Goal: Transaction & Acquisition: Purchase product/service

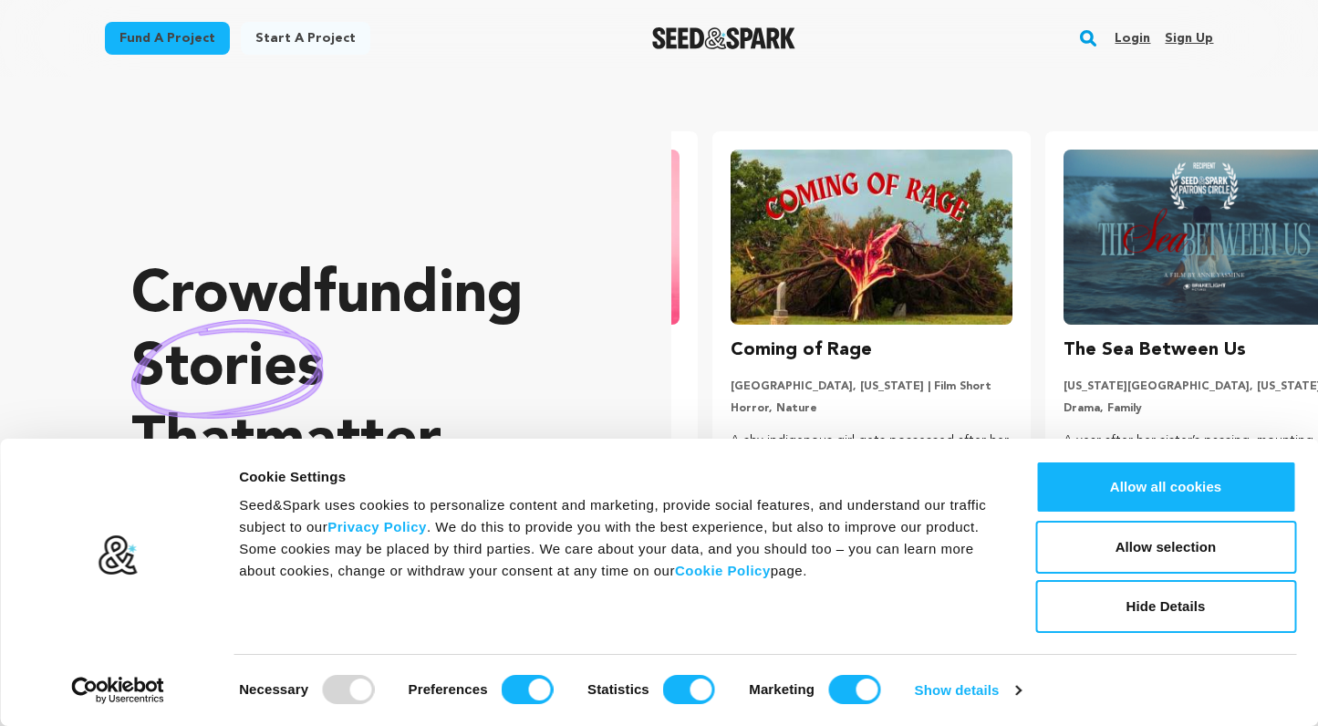
scroll to position [0, 348]
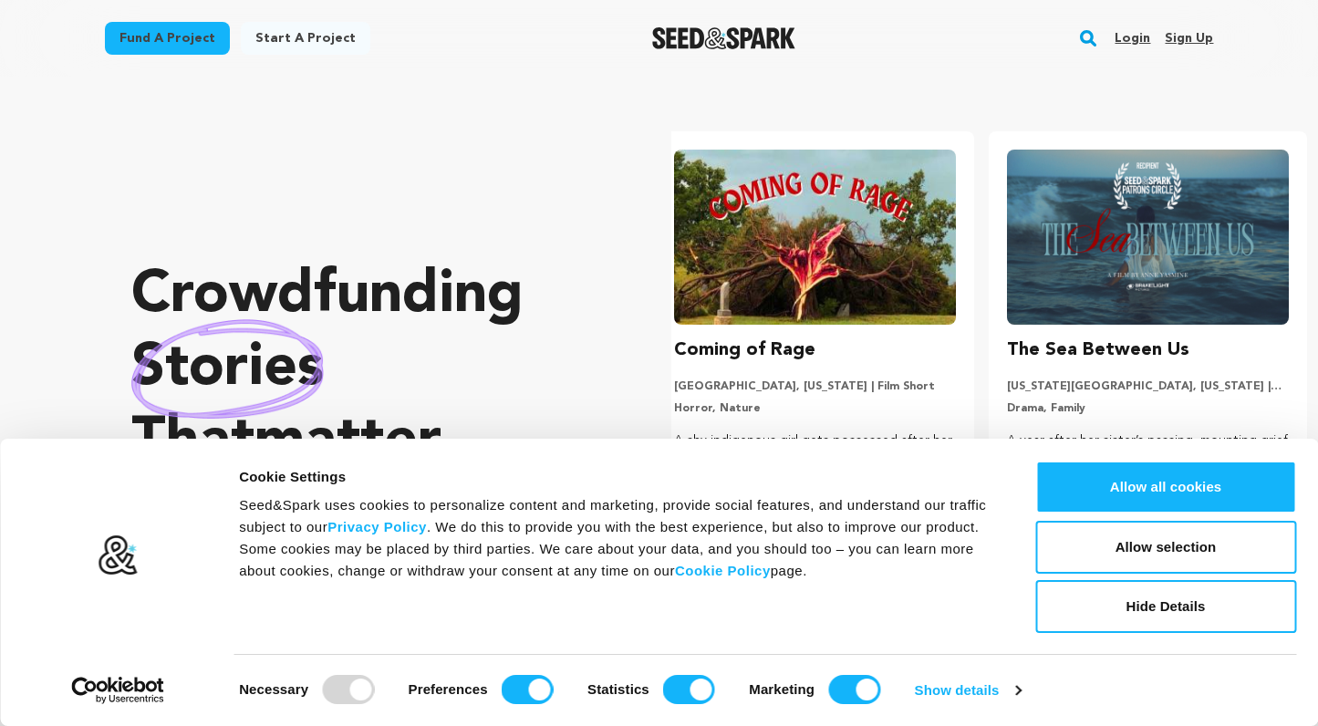
click at [178, 28] on link "Fund a project" at bounding box center [167, 38] width 125 height 33
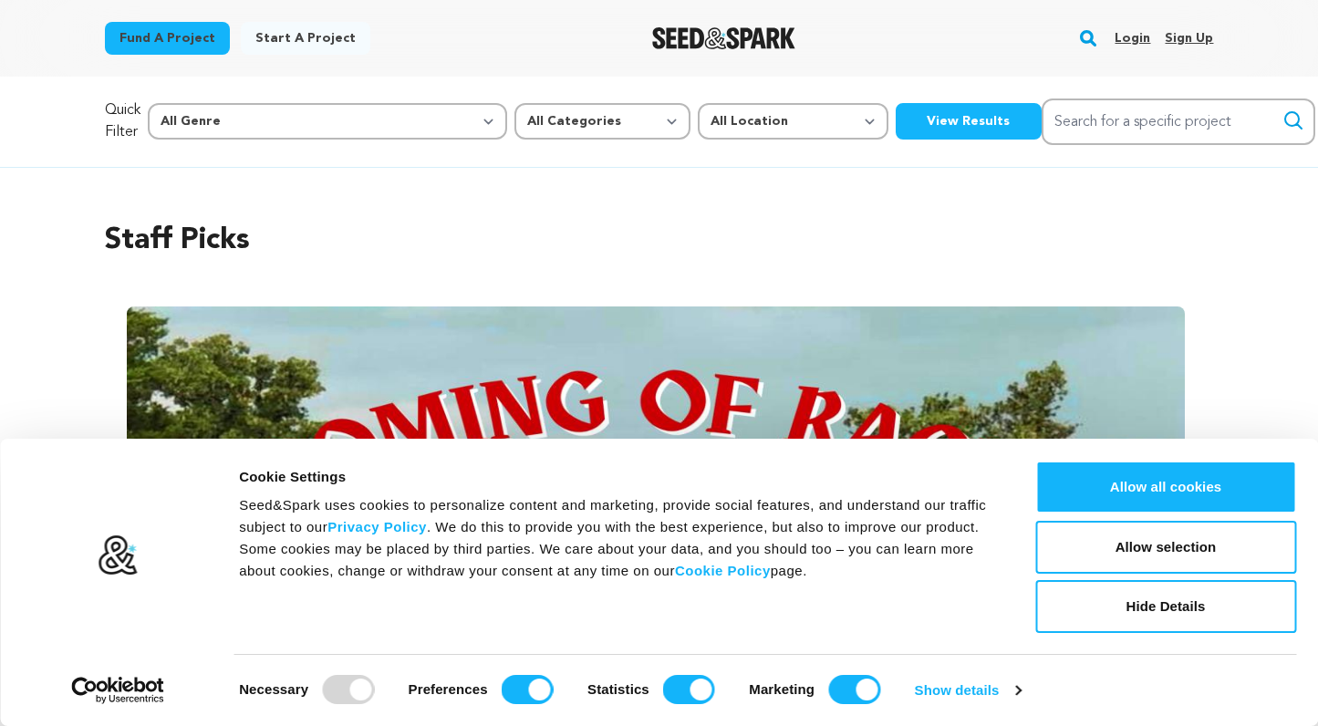
scroll to position [0, 1385]
click at [370, 690] on div at bounding box center [348, 689] width 52 height 29
click at [633, 535] on div "Seed&Spark uses cookies to personalize content and marketing, provide social fe…" at bounding box center [616, 538] width 755 height 88
click at [861, 688] on input "Marketing" at bounding box center [854, 689] width 52 height 29
checkbox input "false"
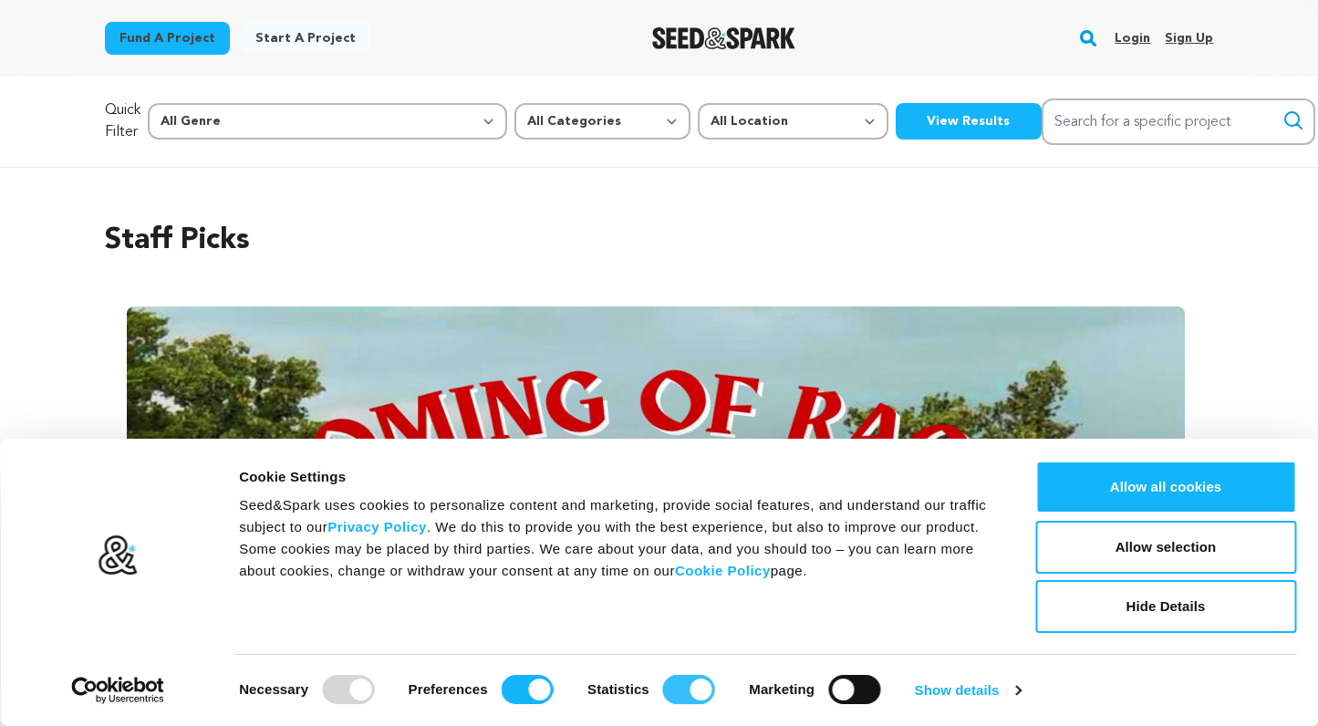
click at [712, 689] on input "Statistics" at bounding box center [689, 689] width 52 height 29
checkbox input "false"
click at [538, 689] on input "Preferences" at bounding box center [528, 689] width 52 height 29
checkbox input "false"
click at [1161, 547] on button "Allow selection" at bounding box center [1165, 547] width 261 height 53
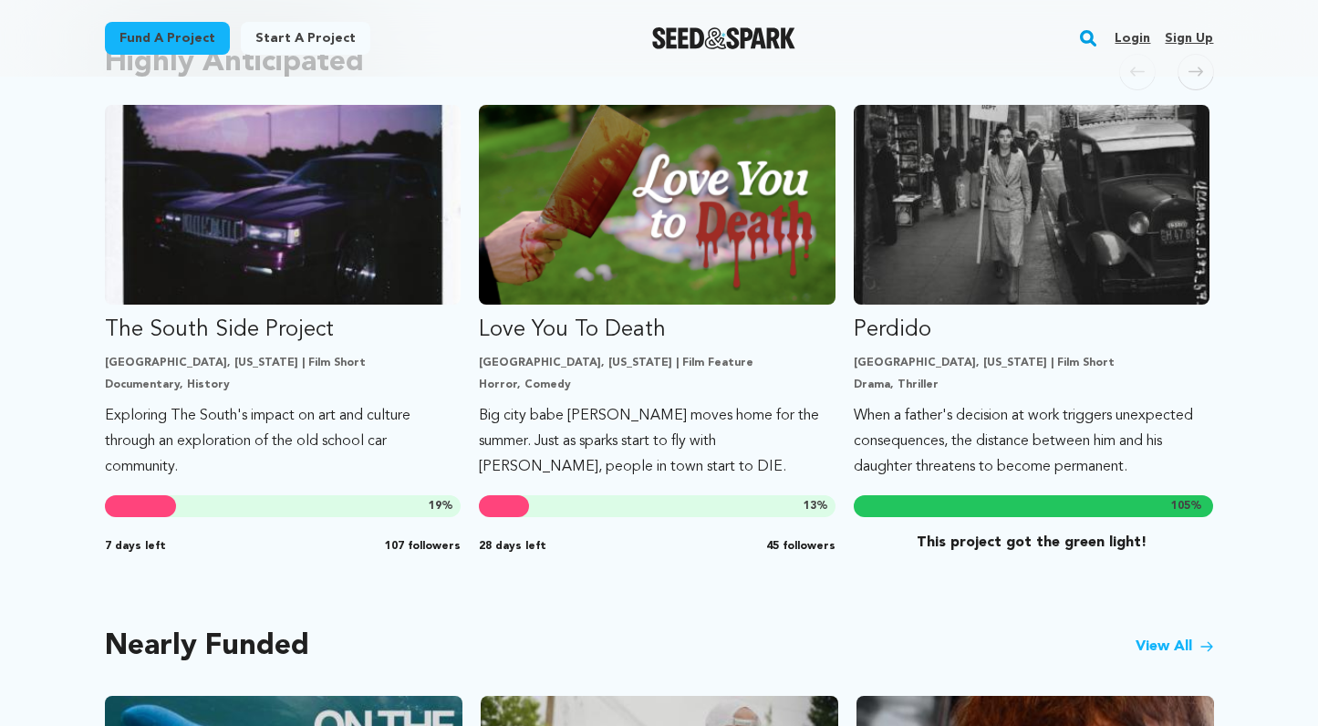
scroll to position [995, 0]
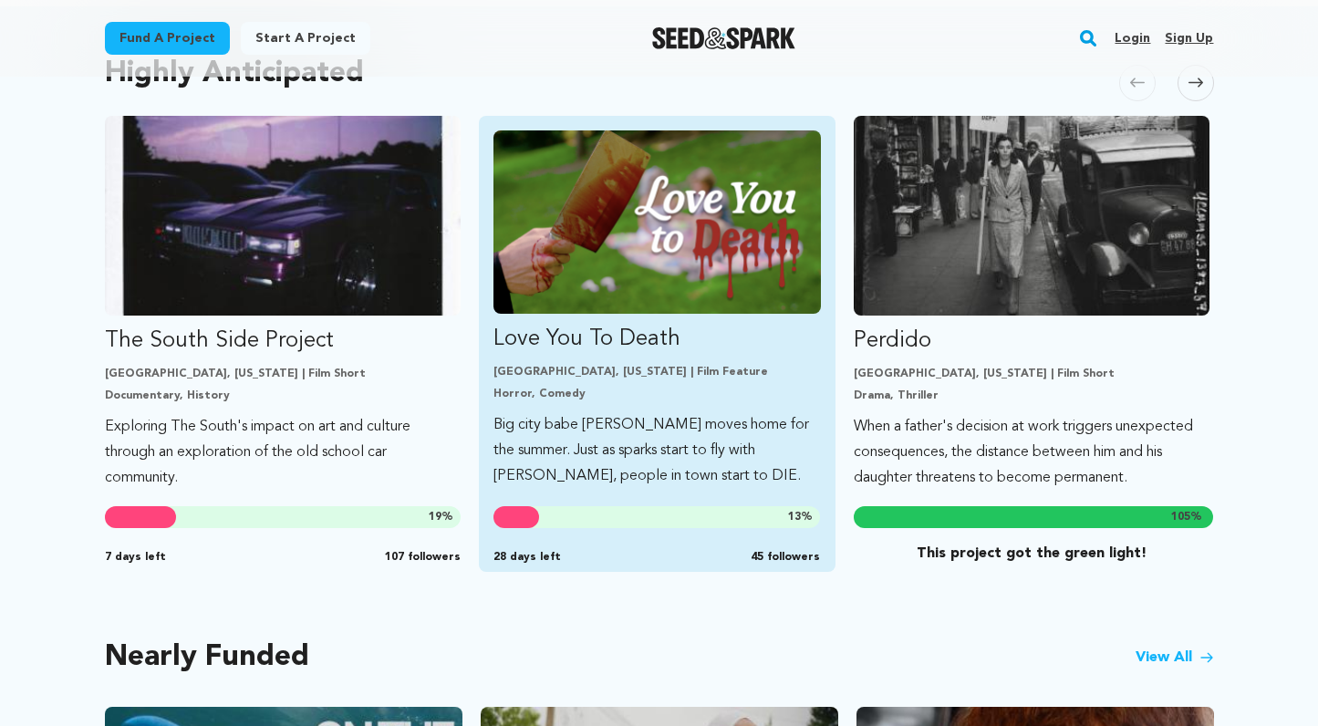
click at [639, 334] on p "Love You To Death" at bounding box center [656, 339] width 327 height 29
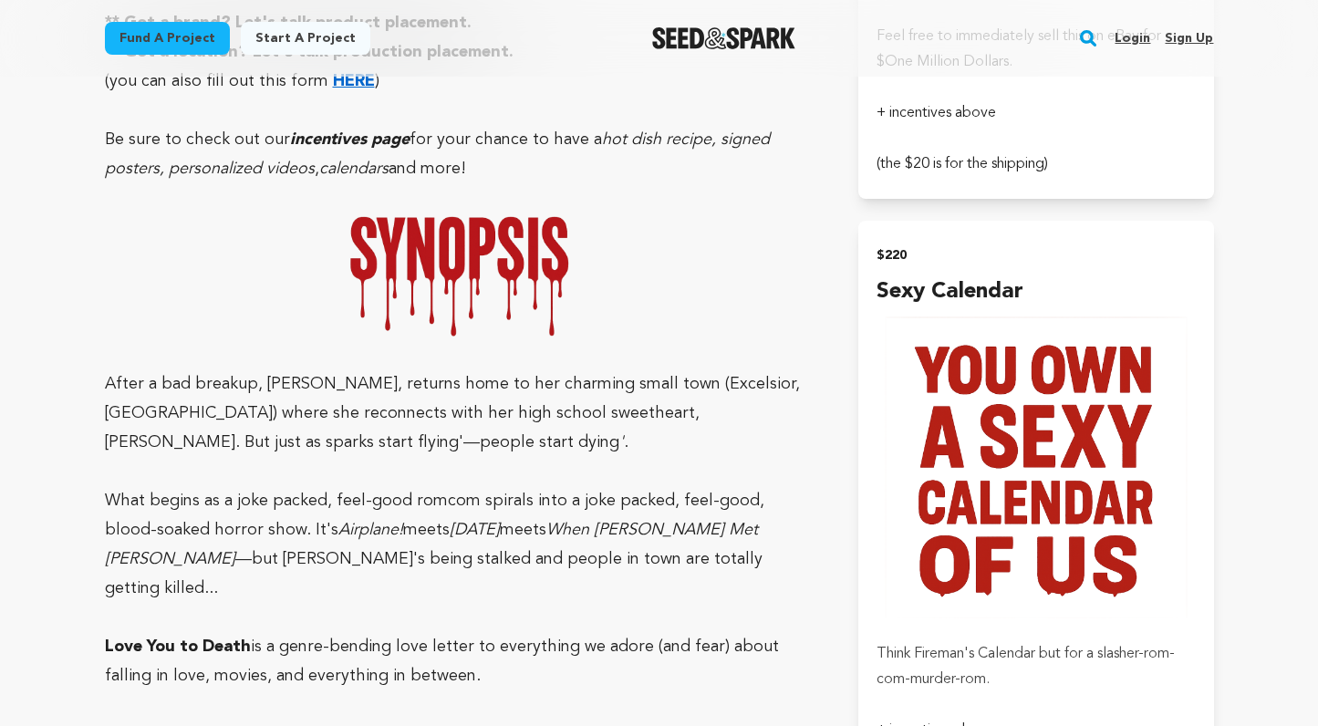
scroll to position [2786, 0]
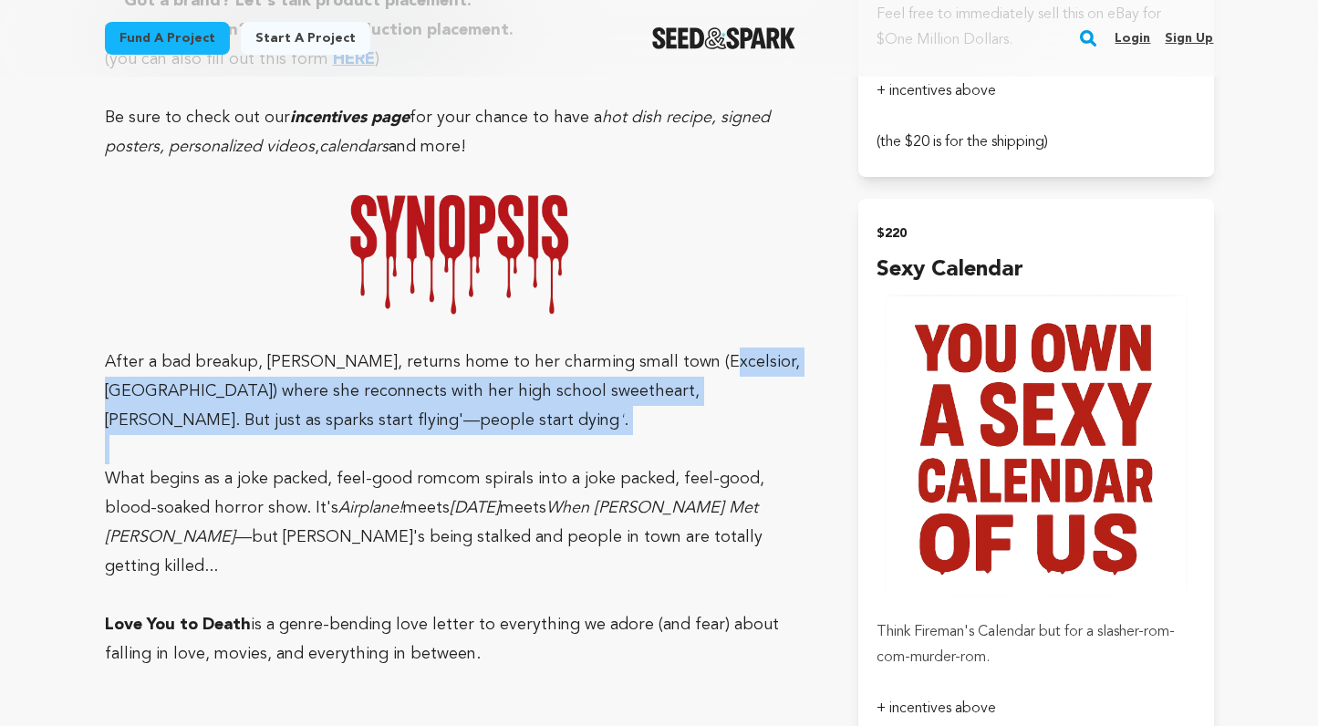
drag, startPoint x: 699, startPoint y: 361, endPoint x: 699, endPoint y: 445, distance: 83.9
click at [699, 445] on p at bounding box center [460, 449] width 711 height 29
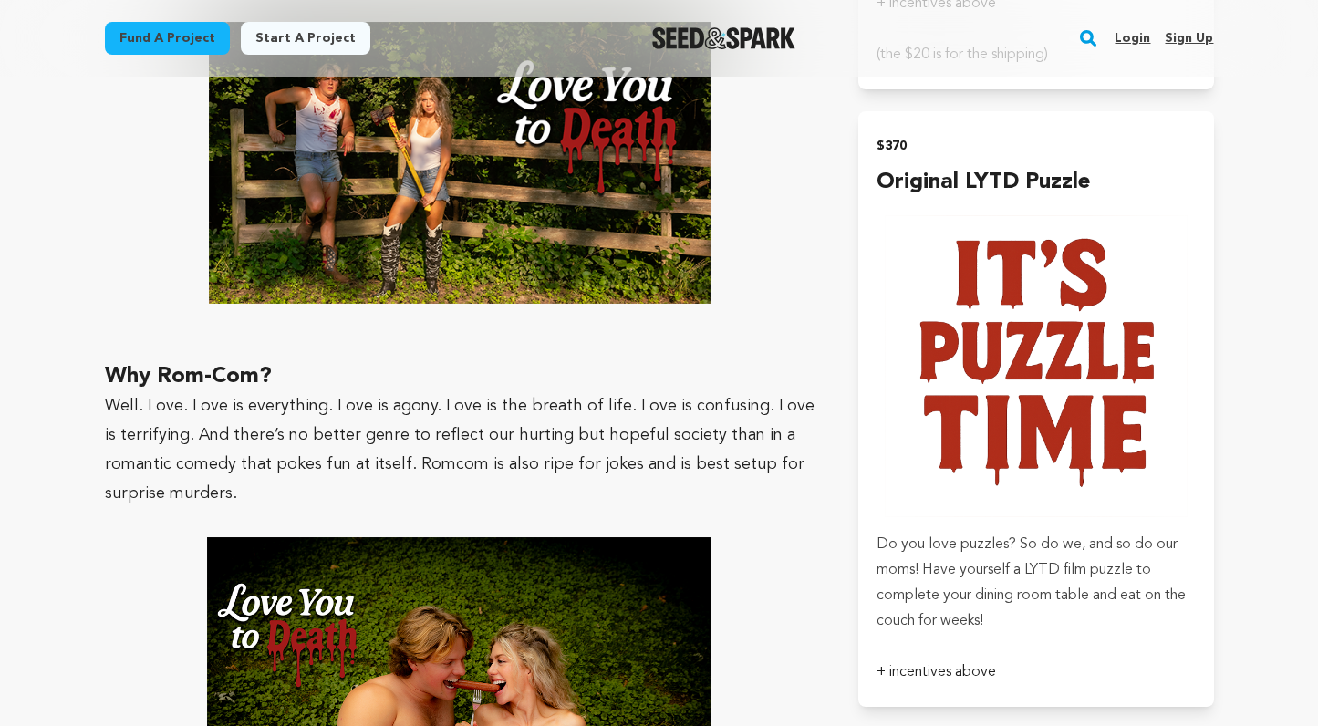
scroll to position [3503, 0]
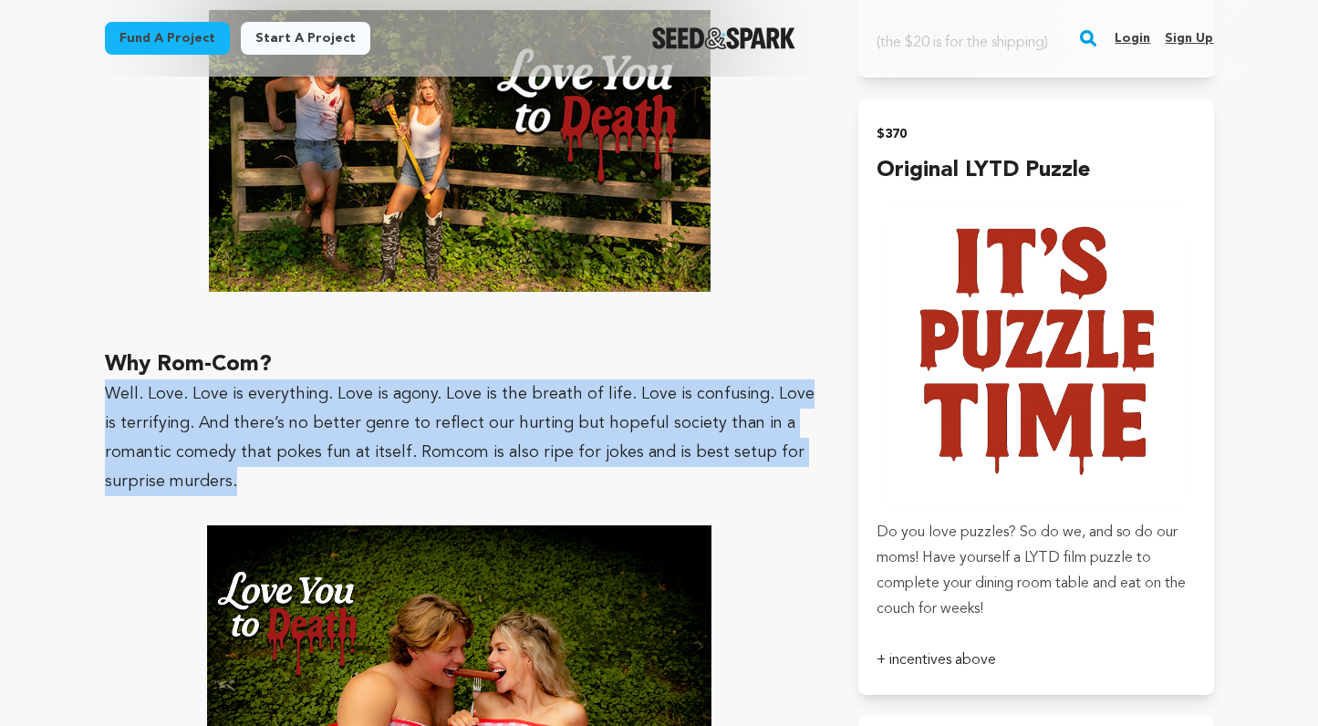
drag, startPoint x: 700, startPoint y: 456, endPoint x: 707, endPoint y: 347, distance: 109.7
click at [707, 350] on h2 "Why Rom-Com?" at bounding box center [460, 364] width 711 height 29
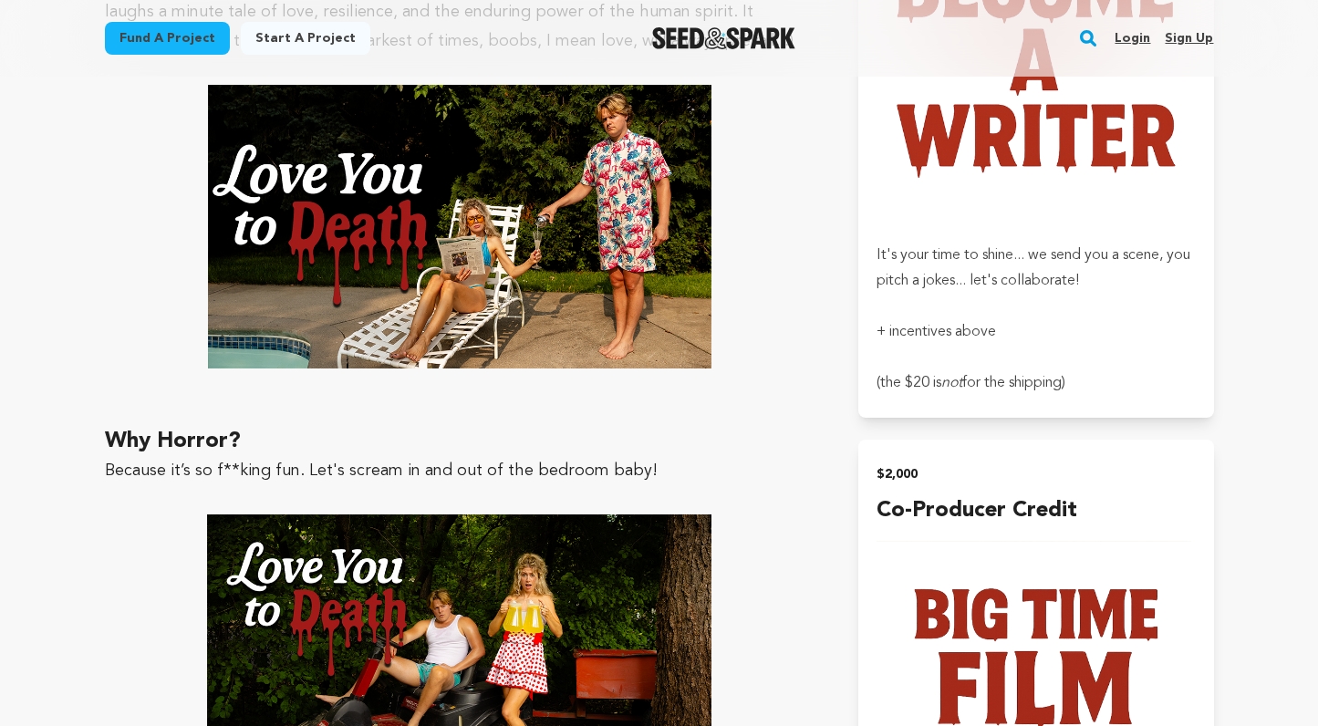
scroll to position [4432, 0]
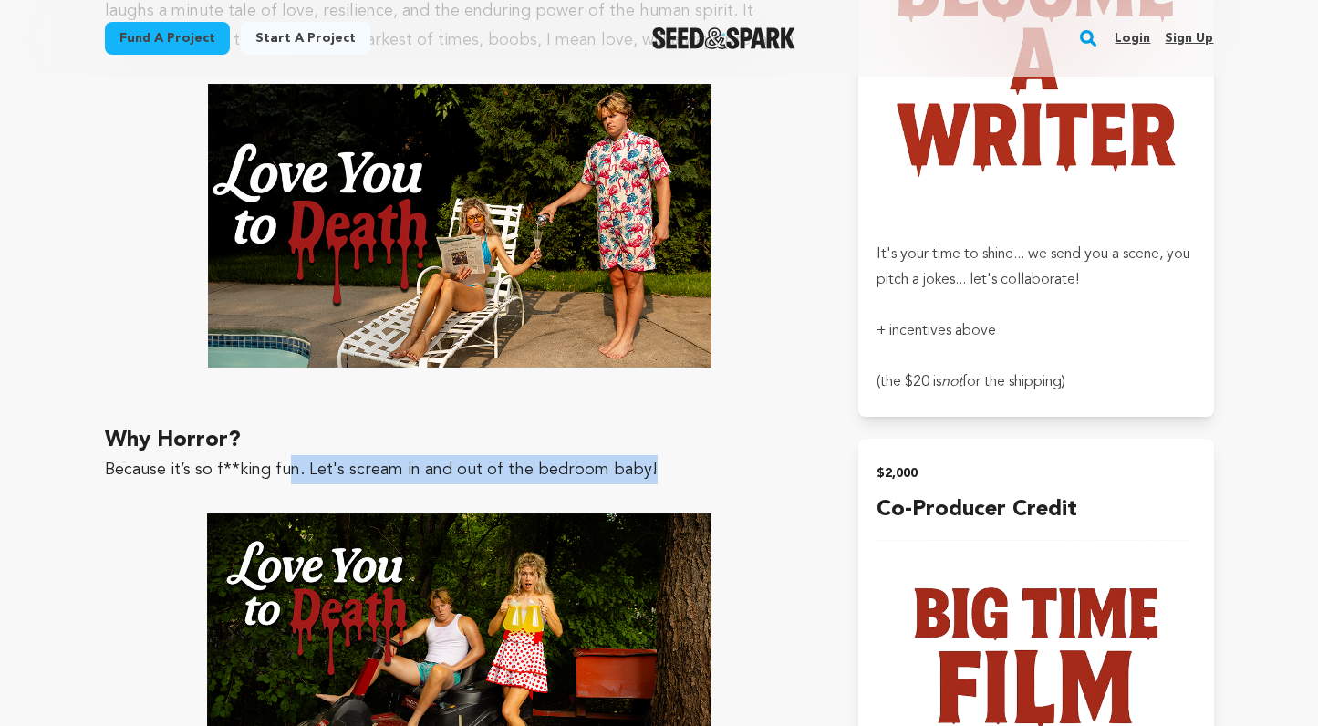
drag, startPoint x: 649, startPoint y: 433, endPoint x: 288, endPoint y: 434, distance: 361.2
click at [288, 455] on p "Because it’s so f**king fun. Let's scream in and out of the bedroom baby!" at bounding box center [460, 469] width 711 height 29
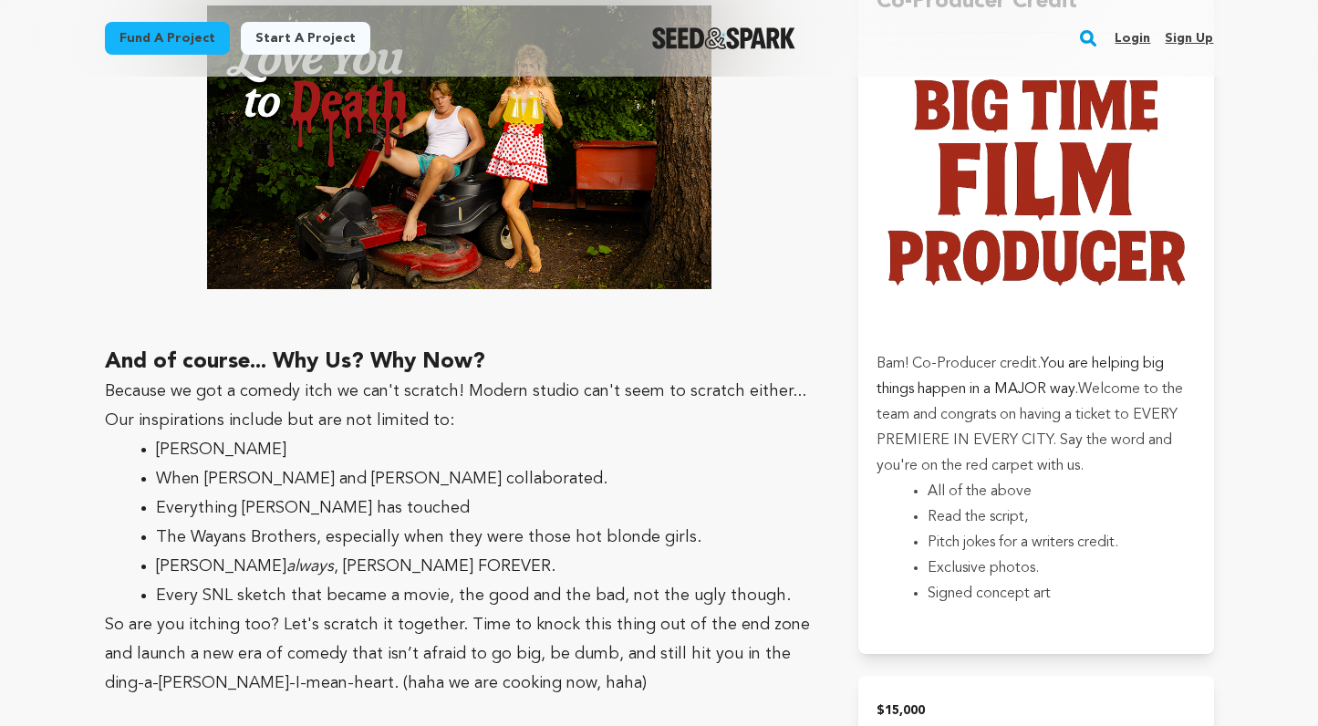
scroll to position [4940, 0]
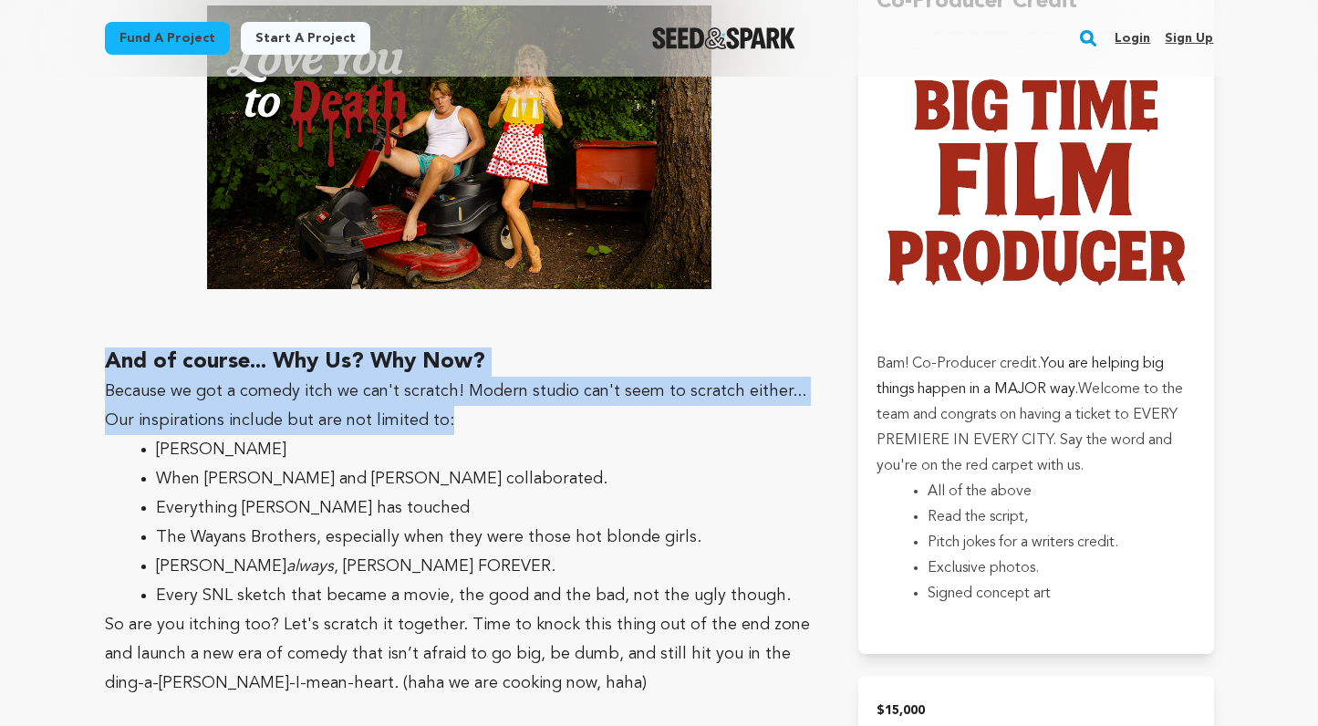
drag, startPoint x: 90, startPoint y: 327, endPoint x: 467, endPoint y: 375, distance: 379.7
click at [467, 377] on p "Because we got a comedy itch we can't scratch! Modern studio can't seem to scra…" at bounding box center [460, 406] width 711 height 58
drag, startPoint x: 469, startPoint y: 375, endPoint x: 136, endPoint y: 321, distance: 337.3
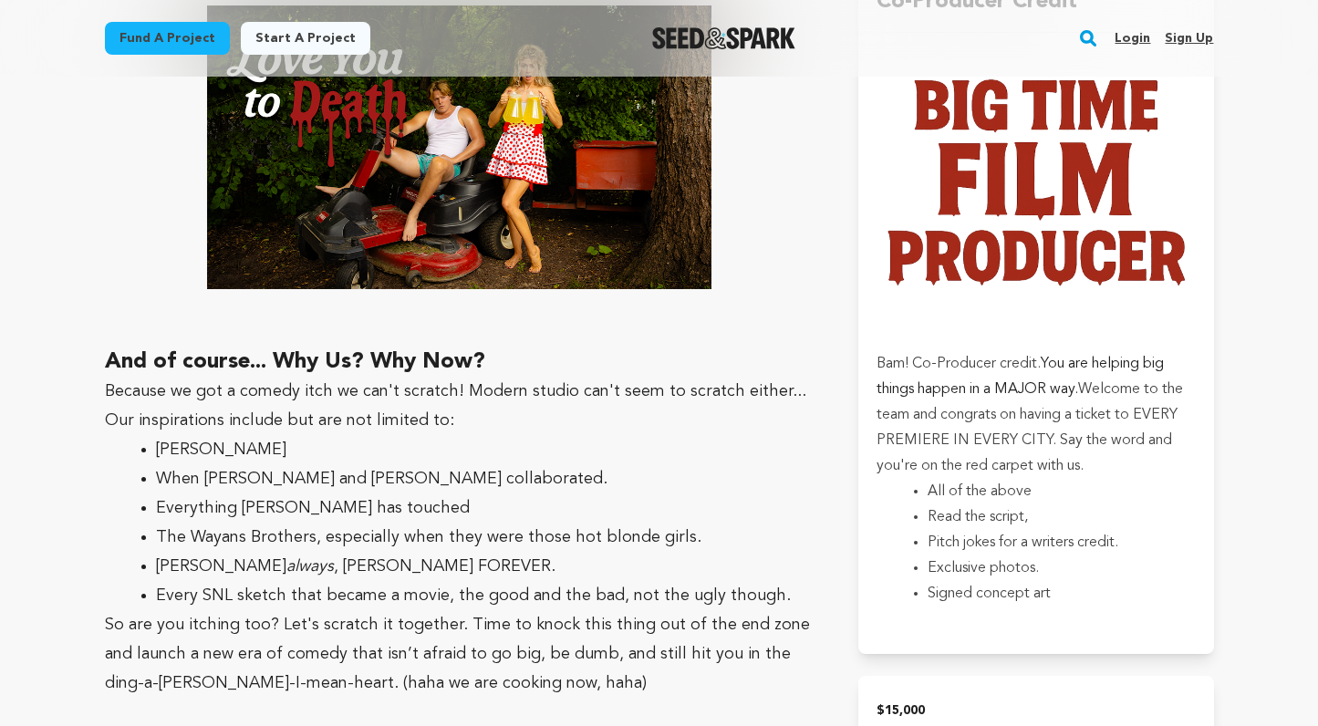
click at [278, 464] on li "When Adam McKay and Will Ferrell collaborated." at bounding box center [475, 478] width 638 height 29
